Goal: Information Seeking & Learning: Learn about a topic

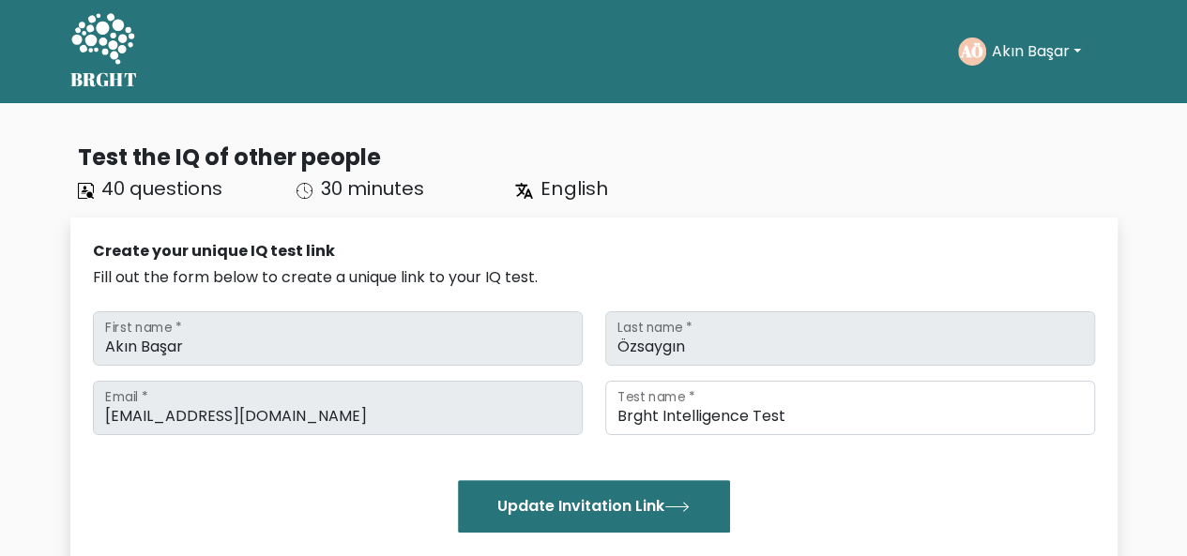
click at [116, 53] on icon at bounding box center [102, 38] width 63 height 51
click at [1026, 37] on div "AÖ Akın Başar Dashboard Profile Settings Logout" at bounding box center [1037, 51] width 159 height 43
click at [1025, 48] on button "Akın Başar" at bounding box center [1036, 51] width 100 height 24
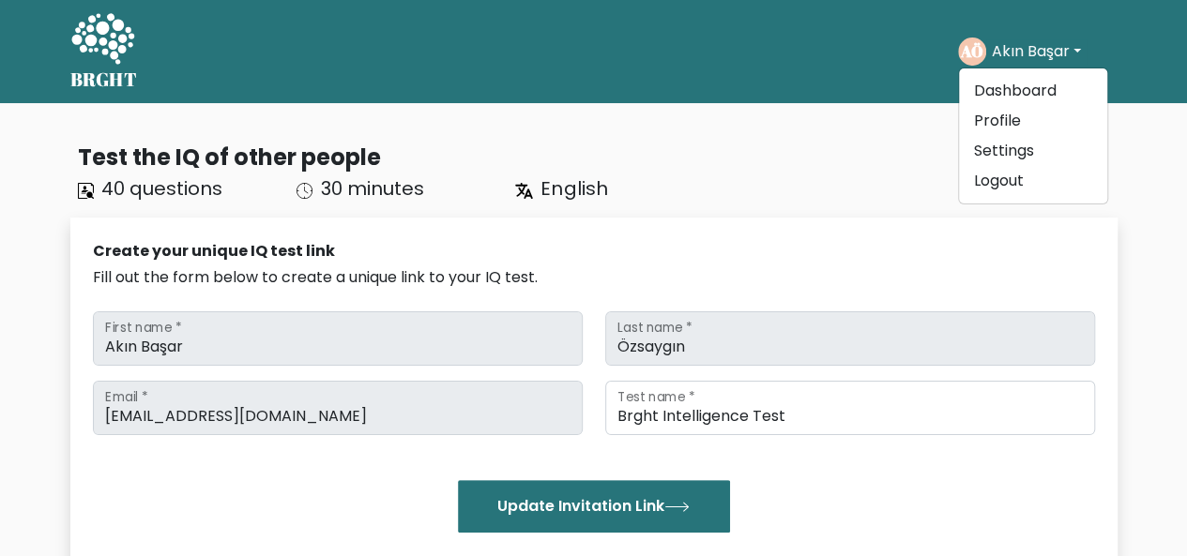
click at [715, 166] on div "Test the IQ of other people" at bounding box center [597, 158] width 1039 height 34
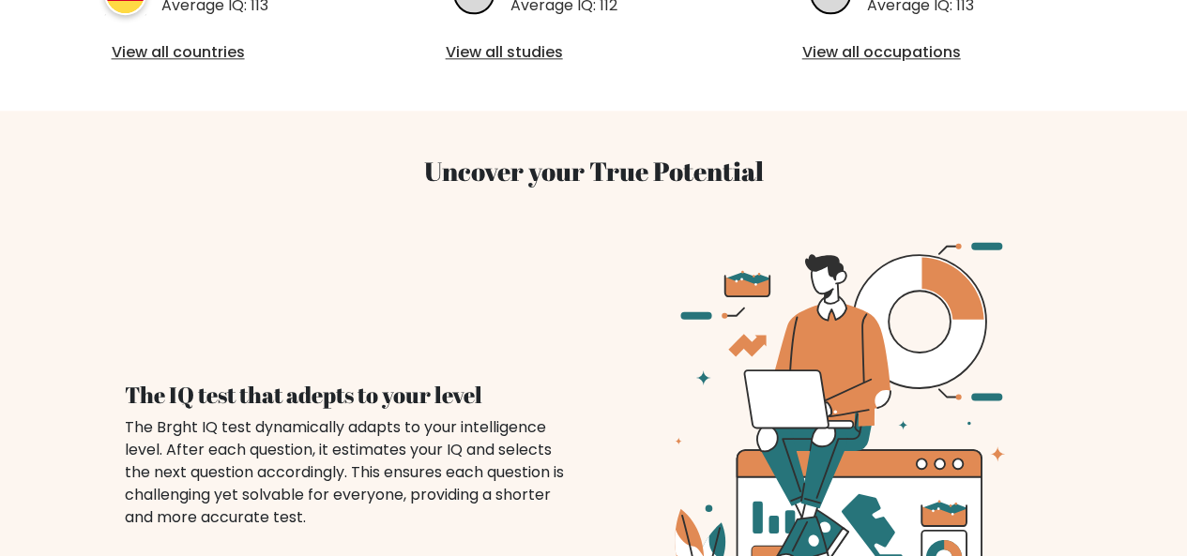
scroll to position [1126, 0]
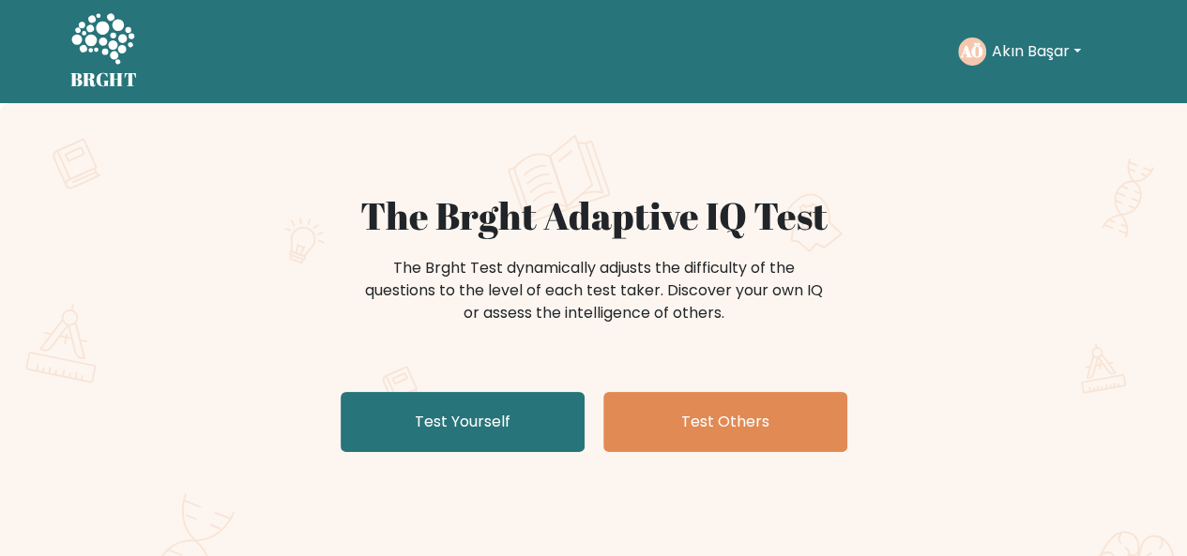
click at [503, 409] on link "Test Yourself" at bounding box center [462, 422] width 244 height 60
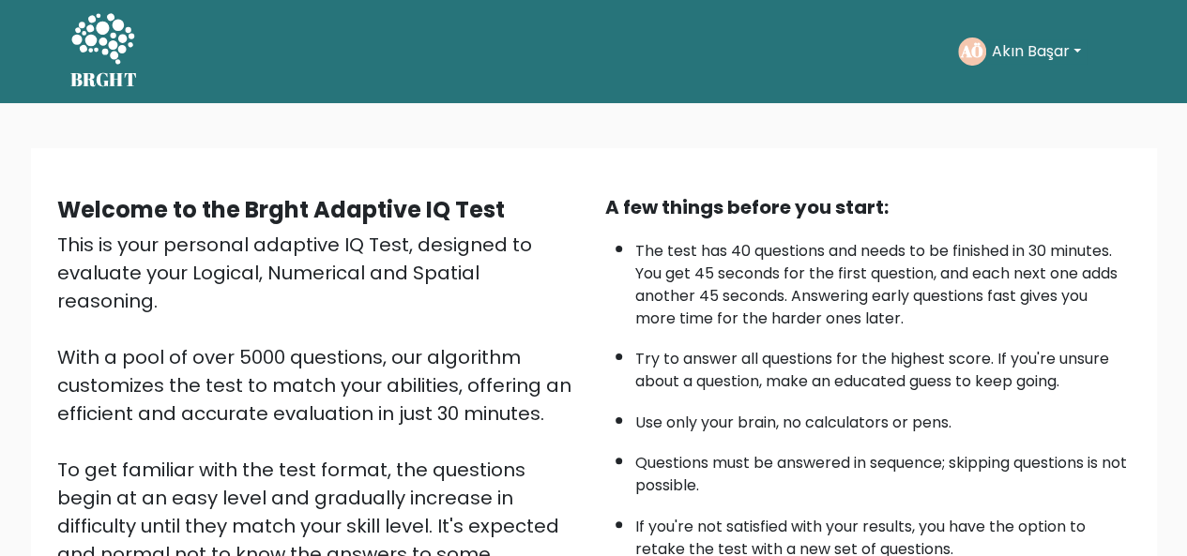
scroll to position [302, 0]
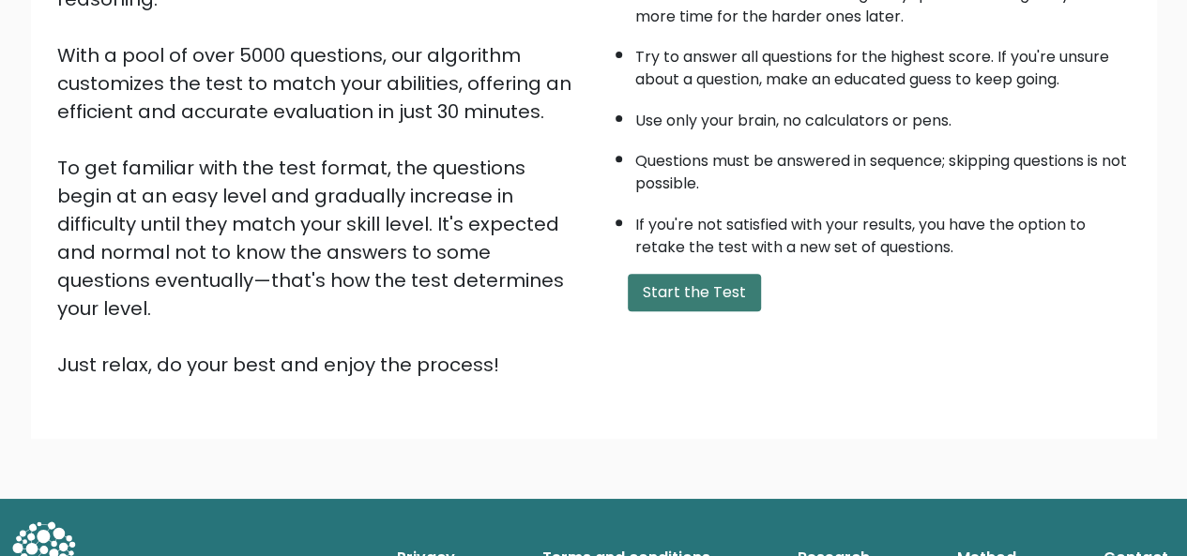
click at [664, 283] on button "Start the Test" at bounding box center [694, 293] width 133 height 38
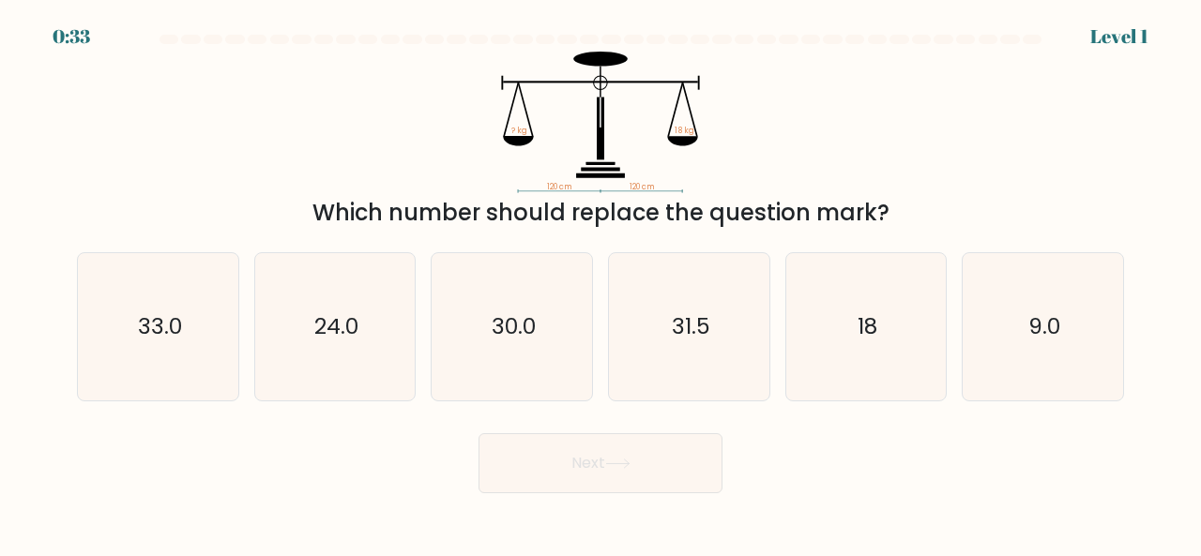
click at [439, 63] on icon "120 cm 120 cm ? kg 18 kg" at bounding box center [600, 123] width 563 height 142
click at [340, 72] on icon "120 cm 120 cm ? kg 18 kg" at bounding box center [600, 123] width 563 height 142
click at [157, 100] on div "120 cm 120 cm ? kg 18 kg Which number should replace the question mark?" at bounding box center [600, 141] width 1069 height 178
click at [837, 357] on icon "18" at bounding box center [866, 326] width 147 height 147
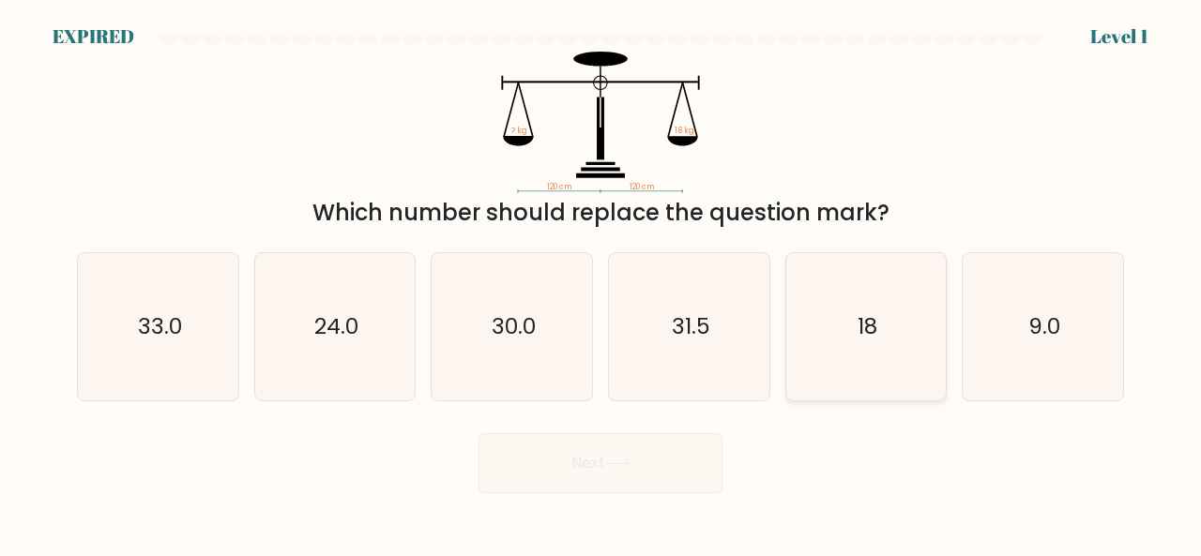
click at [601, 283] on input "e. 18" at bounding box center [600, 281] width 1 height 5
radio input "true"
click at [578, 458] on div "Next" at bounding box center [600, 458] width 1069 height 69
